Goal: Complete application form

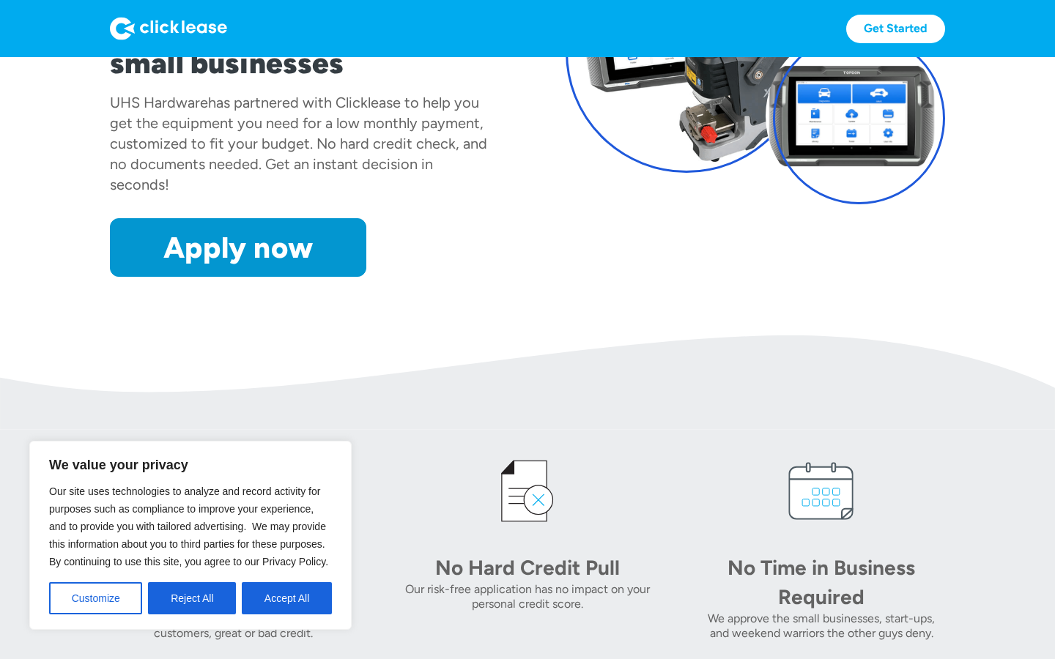
scroll to position [231, 0]
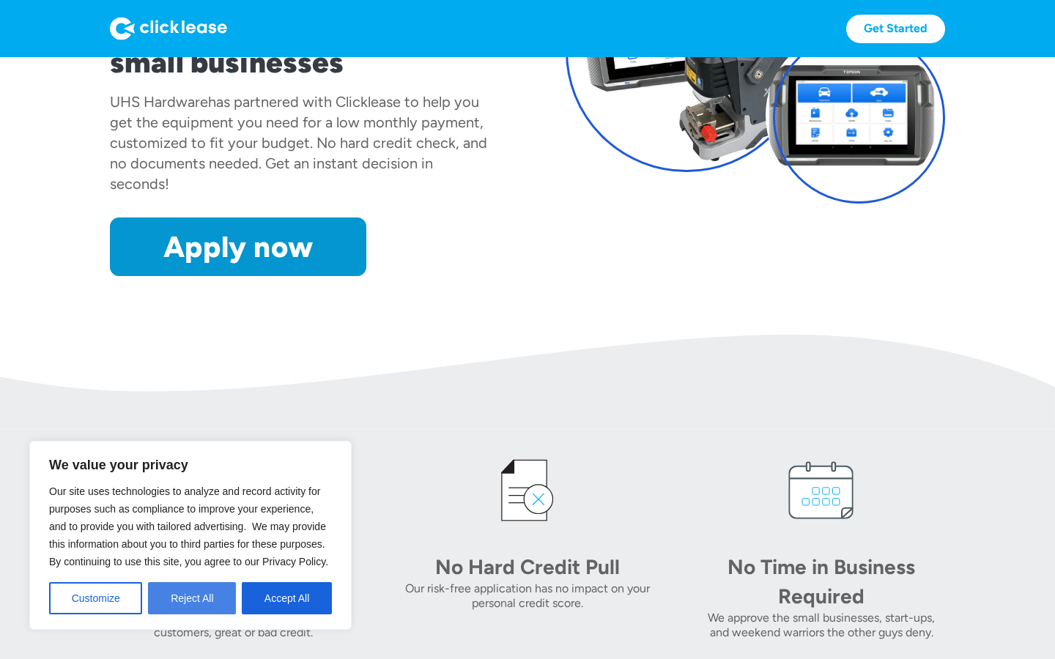
click at [192, 592] on button "Reject All" at bounding box center [192, 598] width 88 height 32
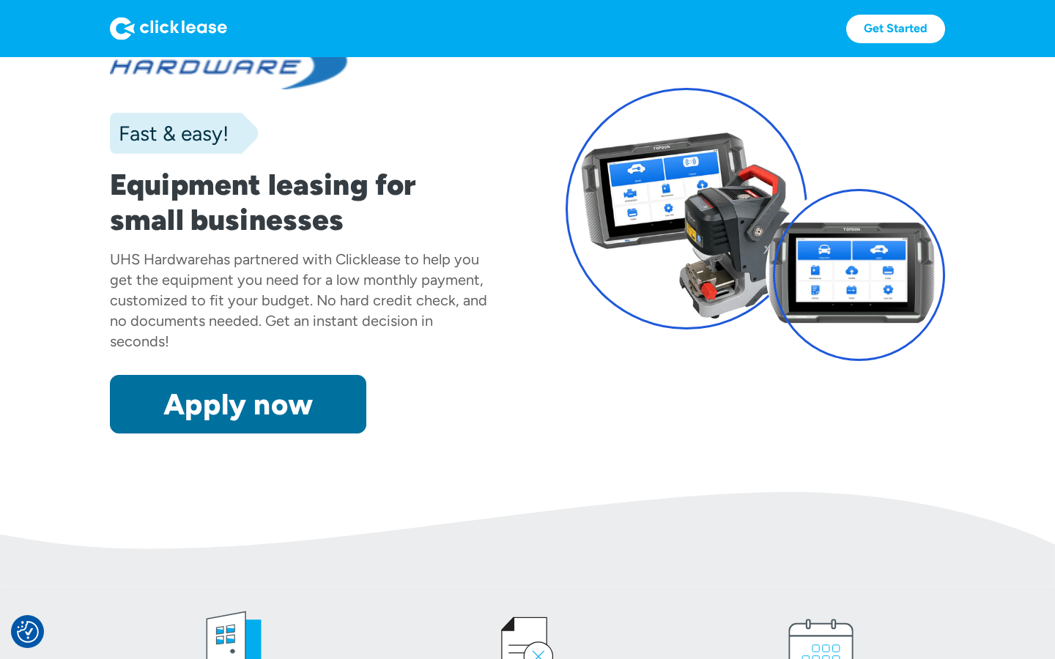
scroll to position [74, 0]
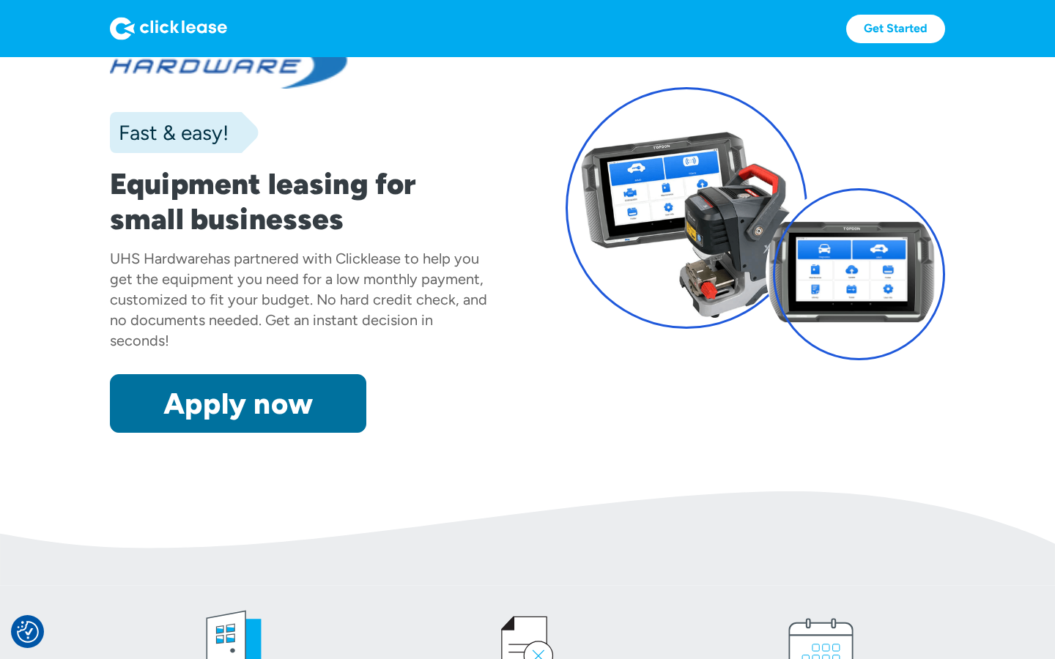
click at [245, 423] on link "Apply now" at bounding box center [238, 403] width 256 height 59
